Goal: Contribute content: Add original content to the website for others to see

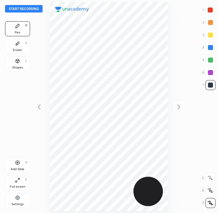
scroll to position [213, 118]
click at [208, 8] on div at bounding box center [209, 10] width 5 height 5
click at [207, 203] on icon at bounding box center [210, 203] width 6 height 4
click at [21, 8] on button "Start recording" at bounding box center [24, 9] width 38 height 8
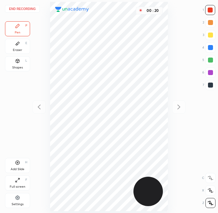
click at [210, 86] on div at bounding box center [210, 85] width 5 height 5
click at [210, 73] on div at bounding box center [210, 72] width 5 height 5
click at [210, 84] on div at bounding box center [210, 85] width 5 height 5
click at [212, 73] on div at bounding box center [210, 72] width 5 height 5
click at [213, 84] on div at bounding box center [210, 85] width 10 height 10
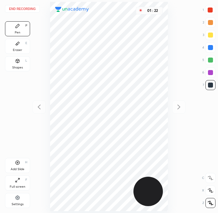
click at [212, 48] on div at bounding box center [210, 47] width 5 height 5
click at [210, 75] on div at bounding box center [210, 72] width 5 height 5
click at [209, 84] on div at bounding box center [210, 85] width 5 height 5
click at [168, 61] on div "End recording 1 2 3 4 5 6 7 R O A L C X Z Erase all C X Z Pen P Eraser E Shapes…" at bounding box center [109, 106] width 218 height 213
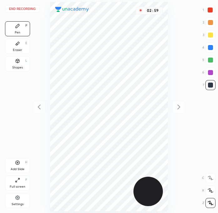
click at [208, 47] on div at bounding box center [210, 47] width 5 height 5
click at [21, 168] on div "Add Slide" at bounding box center [18, 169] width 14 height 3
click at [208, 13] on div at bounding box center [210, 10] width 10 height 10
click at [211, 84] on div at bounding box center [210, 85] width 5 height 5
click at [211, 73] on div at bounding box center [210, 72] width 5 height 5
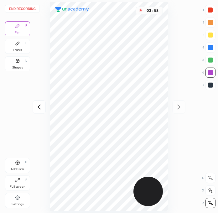
click at [209, 87] on div at bounding box center [210, 85] width 5 height 5
click at [15, 47] on div "Eraser E" at bounding box center [17, 46] width 25 height 15
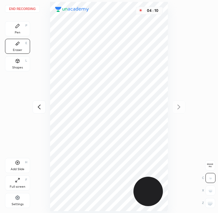
click at [14, 29] on div "Pen P" at bounding box center [17, 28] width 25 height 15
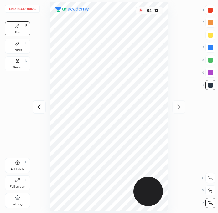
click at [213, 72] on div at bounding box center [210, 73] width 10 height 10
click at [208, 16] on div "1 2 3 4 5 6 7" at bounding box center [208, 49] width 13 height 88
click at [209, 9] on div at bounding box center [209, 10] width 5 height 5
click at [37, 106] on icon at bounding box center [39, 107] width 8 height 8
click at [210, 86] on div at bounding box center [210, 85] width 5 height 5
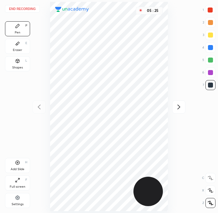
click at [212, 73] on div at bounding box center [210, 72] width 5 height 5
click at [14, 168] on div "Add Slide" at bounding box center [18, 169] width 14 height 3
click at [208, 86] on div at bounding box center [210, 85] width 5 height 5
click at [210, 8] on div at bounding box center [209, 10] width 5 height 5
click at [212, 86] on div at bounding box center [210, 85] width 5 height 5
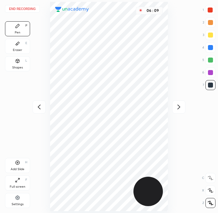
click at [209, 74] on div at bounding box center [210, 72] width 5 height 5
click at [208, 80] on div at bounding box center [210, 85] width 10 height 10
click at [210, 63] on div at bounding box center [210, 60] width 10 height 10
click at [207, 62] on div at bounding box center [210, 60] width 10 height 10
click at [210, 48] on div at bounding box center [210, 47] width 5 height 5
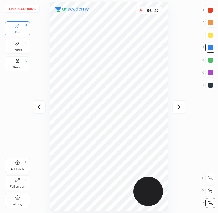
click at [212, 89] on div at bounding box center [210, 85] width 10 height 10
click at [208, 89] on div at bounding box center [210, 85] width 10 height 10
click at [212, 88] on div at bounding box center [210, 85] width 10 height 10
click at [209, 9] on div at bounding box center [209, 10] width 5 height 5
click at [34, 103] on div at bounding box center [39, 106] width 13 height 13
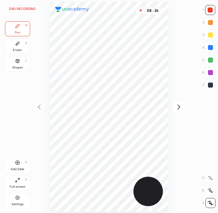
click at [21, 163] on div "Add Slide H" at bounding box center [17, 165] width 25 height 15
click at [209, 85] on div at bounding box center [210, 85] width 5 height 5
click at [210, 57] on div at bounding box center [210, 60] width 10 height 10
click at [208, 73] on div at bounding box center [210, 72] width 5 height 5
click at [210, 8] on div at bounding box center [209, 10] width 5 height 5
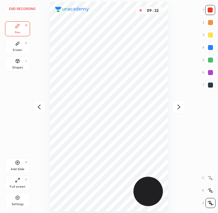
click at [209, 85] on div at bounding box center [210, 85] width 5 height 5
click at [209, 58] on div at bounding box center [210, 60] width 5 height 5
click at [208, 83] on div at bounding box center [210, 85] width 5 height 5
click at [210, 10] on div at bounding box center [209, 10] width 5 height 5
click at [206, 72] on div at bounding box center [210, 73] width 10 height 10
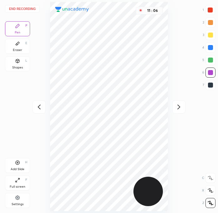
click at [209, 84] on div at bounding box center [210, 85] width 5 height 5
click at [179, 109] on icon at bounding box center [179, 107] width 8 height 8
click at [178, 110] on div at bounding box center [178, 106] width 13 height 13
click at [175, 110] on div "End recording 1 2 3 4 5 6 7 R O A L C X Z Erase all C X Z Pen P Eraser E Shapes…" at bounding box center [109, 106] width 218 height 213
click at [22, 166] on div "Add Slide H" at bounding box center [17, 165] width 25 height 15
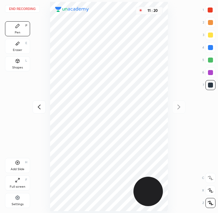
click at [41, 104] on icon at bounding box center [39, 107] width 8 height 8
click at [42, 105] on icon at bounding box center [39, 107] width 8 height 8
click at [39, 105] on icon at bounding box center [39, 106] width 3 height 5
click at [35, 106] on div at bounding box center [39, 106] width 13 height 13
click at [33, 105] on div "End recording 1 2 3 4 5 6 7 R O A L C X Z Erase all C X Z Pen P Eraser E Shapes…" at bounding box center [109, 106] width 218 height 213
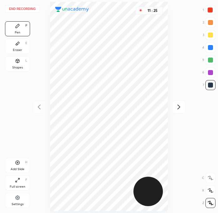
click at [24, 10] on button "End recording" at bounding box center [22, 9] width 35 height 8
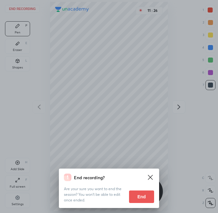
click at [135, 195] on button "End" at bounding box center [141, 196] width 25 height 13
